Goal: Task Accomplishment & Management: Complete application form

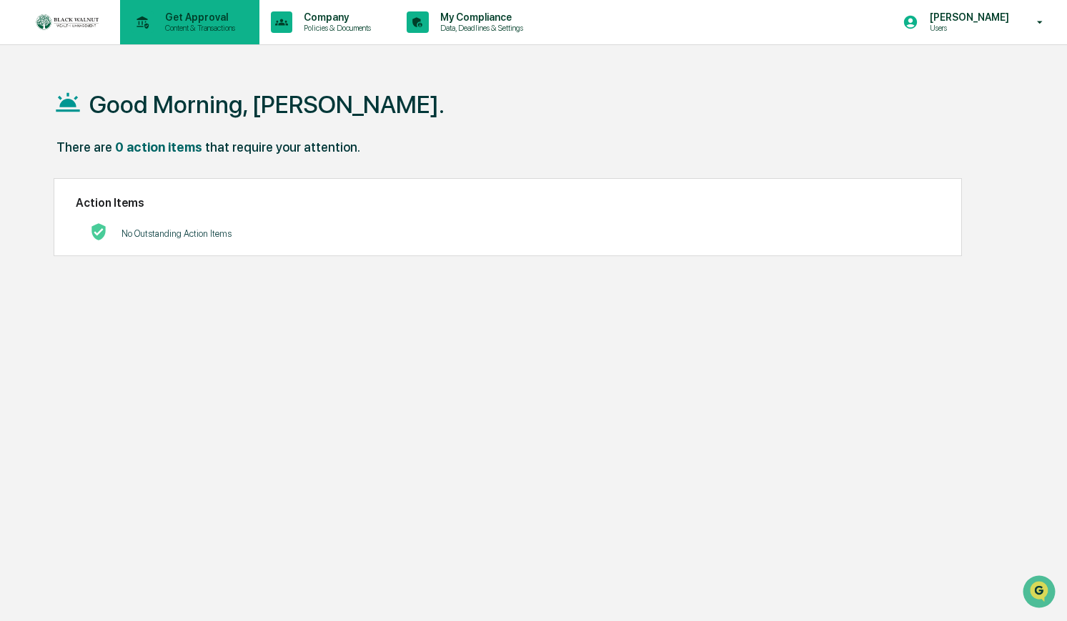
click at [211, 27] on p "Content & Transactions" at bounding box center [198, 28] width 89 height 10
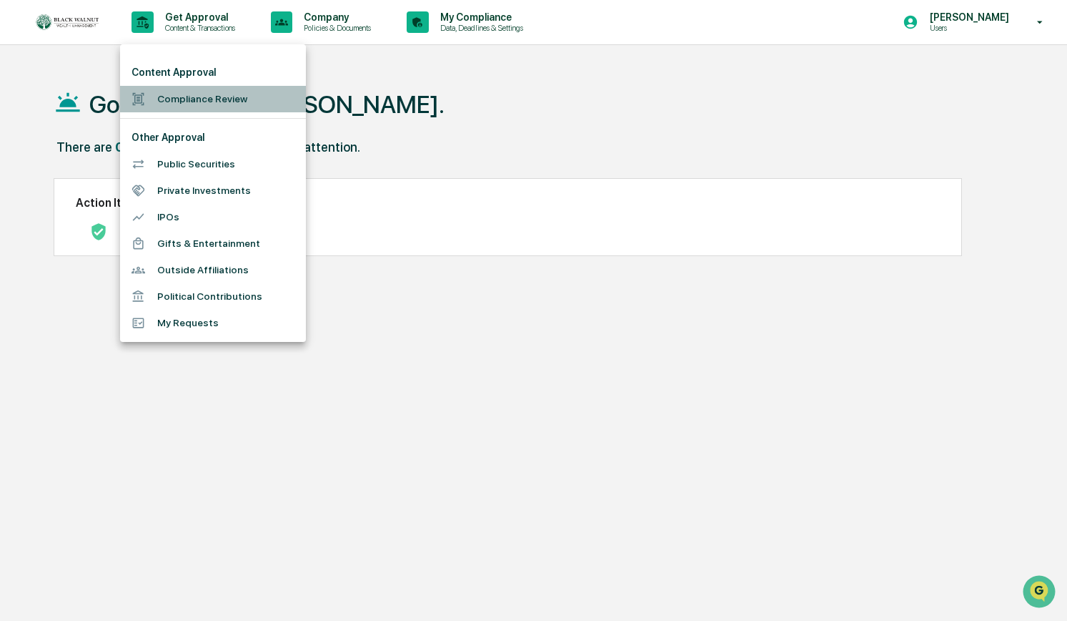
click at [208, 102] on li "Compliance Review" at bounding box center [213, 99] width 186 height 26
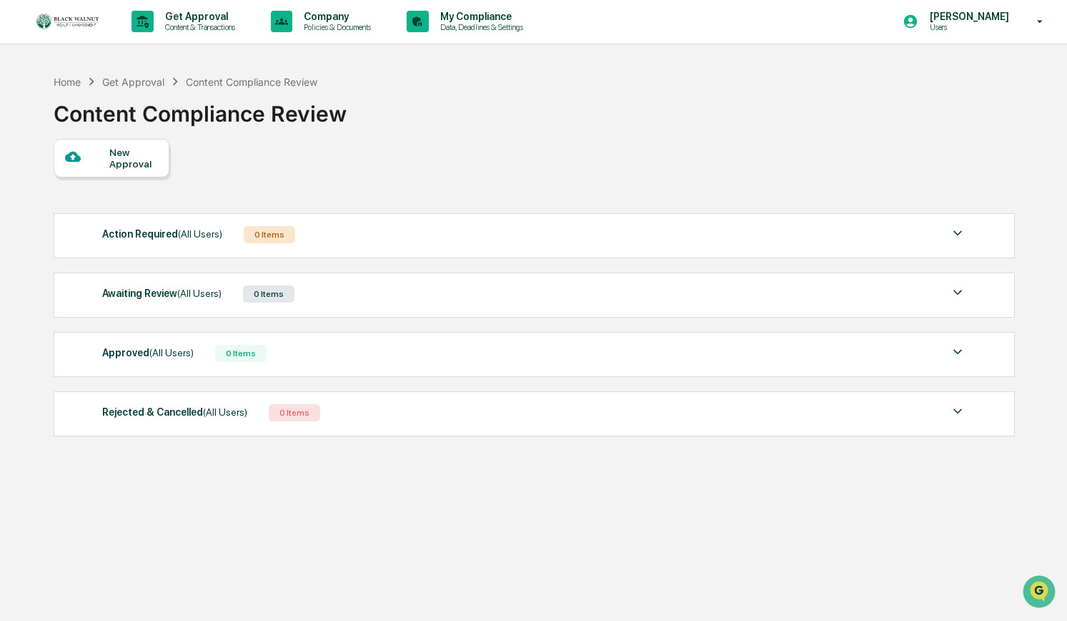
scroll to position [2, 0]
click at [133, 151] on div "New Approval" at bounding box center [133, 156] width 48 height 23
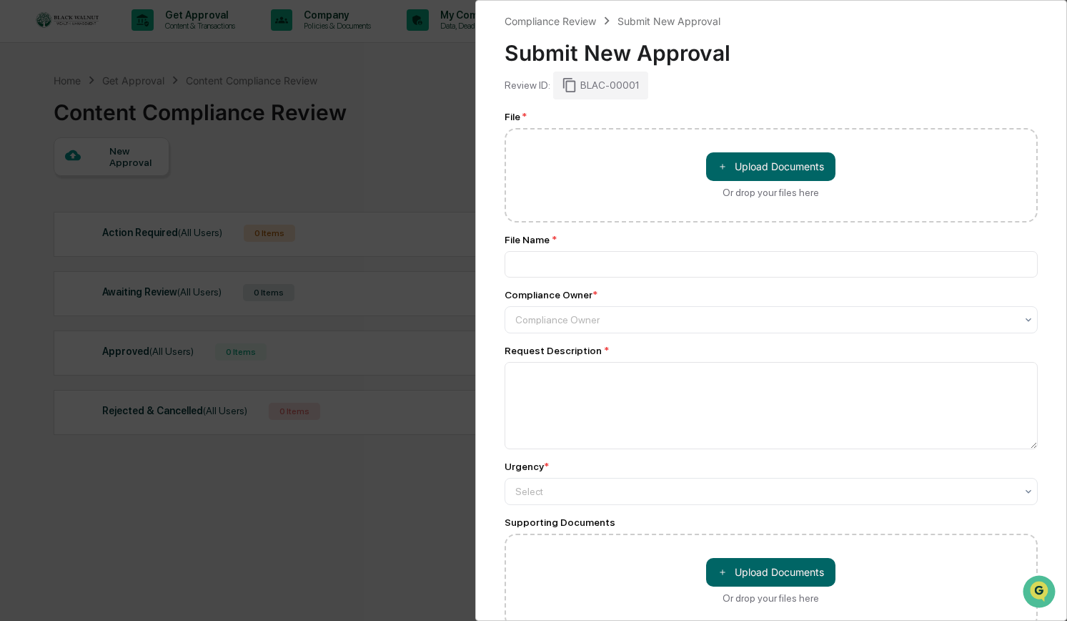
scroll to position [0, 0]
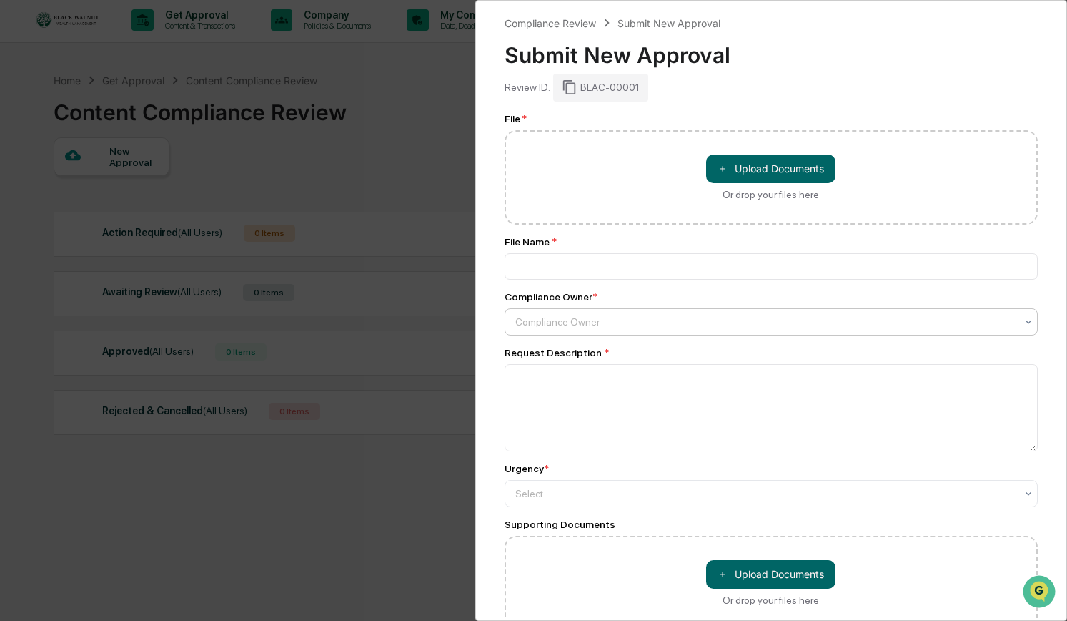
click at [1026, 323] on icon at bounding box center [1029, 322] width 6 height 4
click at [1054, 375] on div "Compliance Review Submit New Approval Submit New Approval Review ID: BLAC-00001…" at bounding box center [771, 310] width 593 height 621
click at [1031, 323] on icon at bounding box center [1029, 322] width 6 height 4
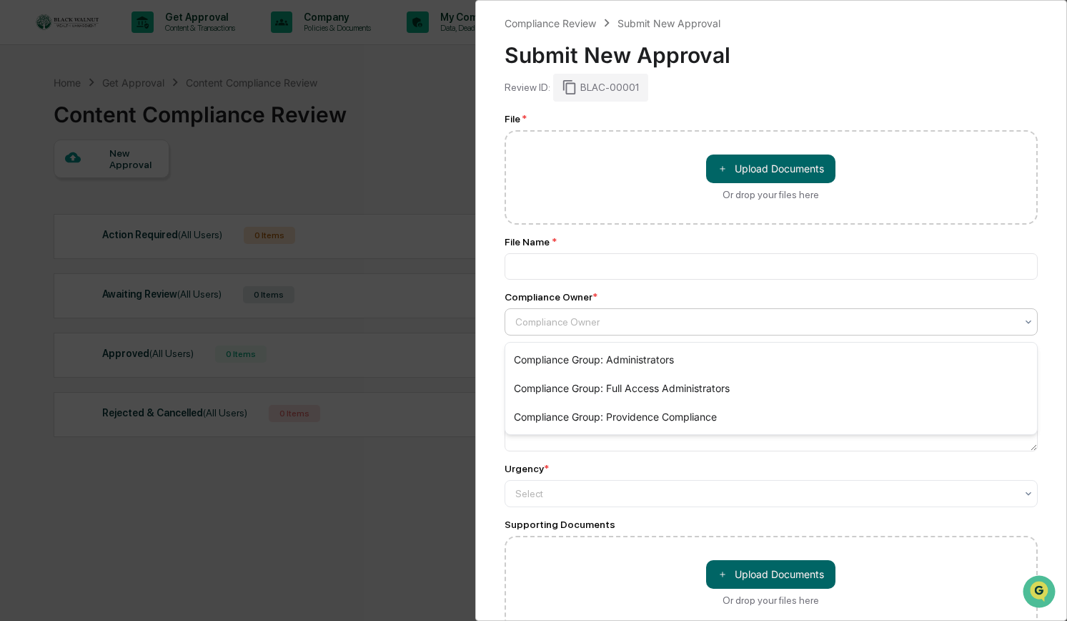
click at [595, 465] on div "File * ＋ Upload Documents Or drop your files here File Name * Compliance Owner …" at bounding box center [772, 371] width 534 height 517
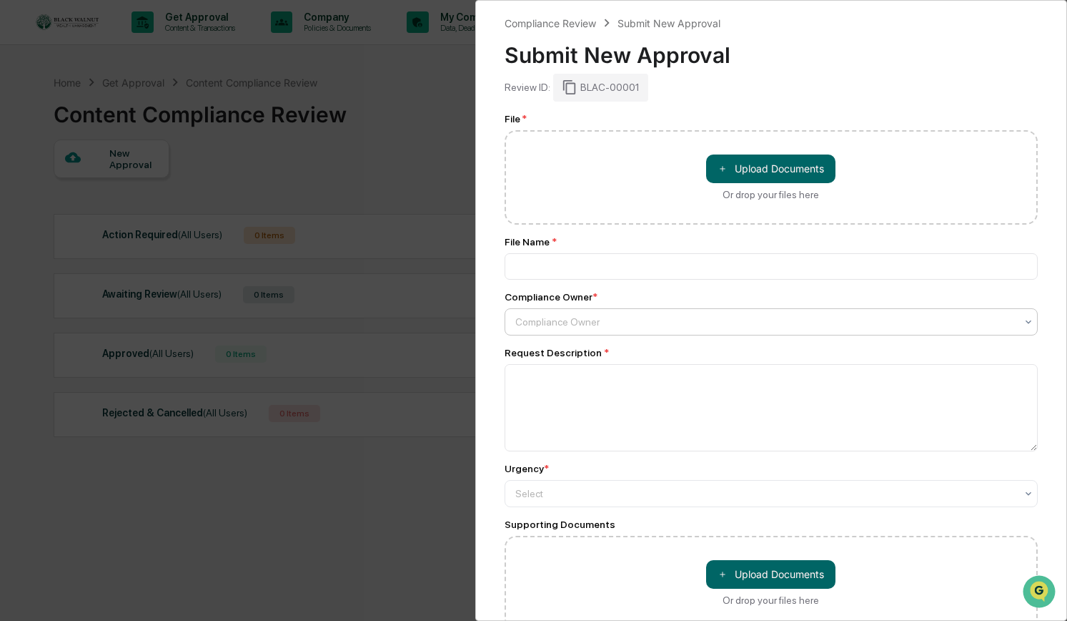
click at [607, 320] on div at bounding box center [766, 322] width 501 height 14
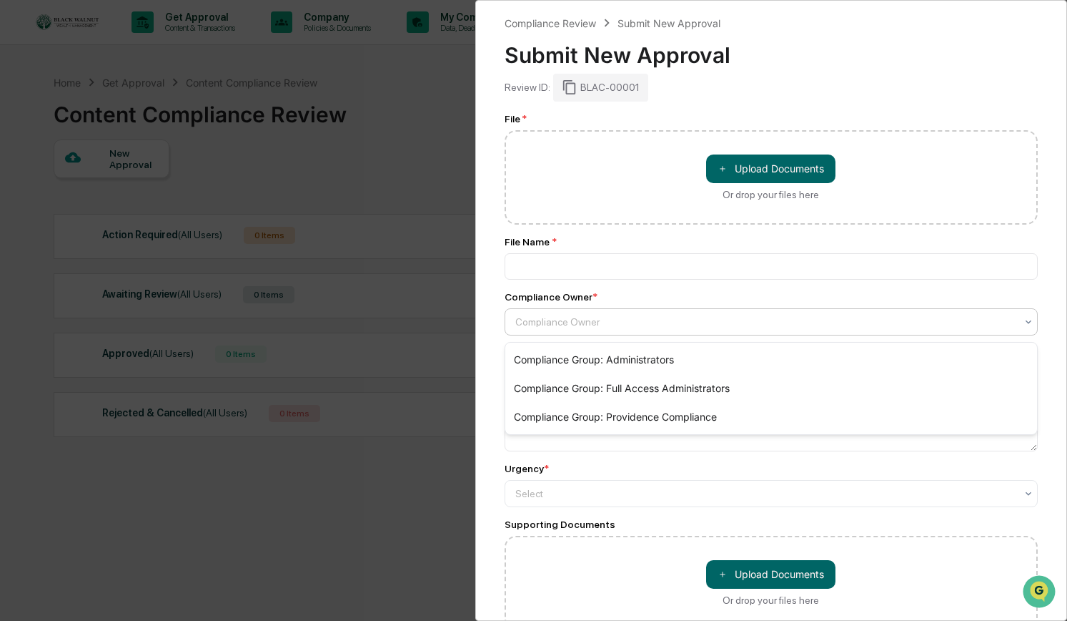
click at [380, 134] on div "Compliance Review Submit New Approval Submit New Approval Review ID: BLAC-00001…" at bounding box center [533, 310] width 1067 height 621
